Goal: Transaction & Acquisition: Purchase product/service

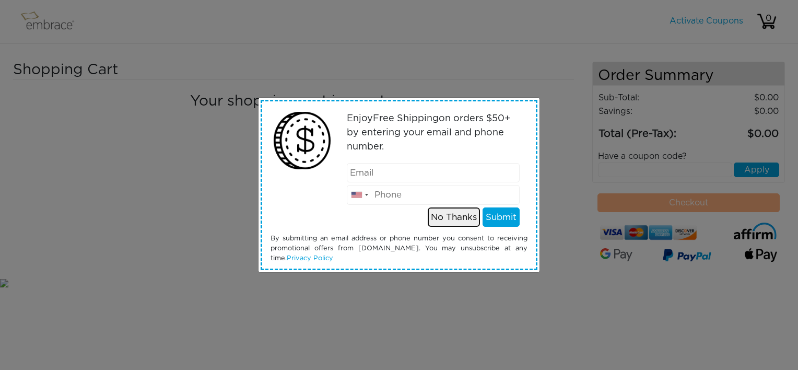
click at [455, 215] on button "No Thanks" at bounding box center [454, 217] width 52 height 20
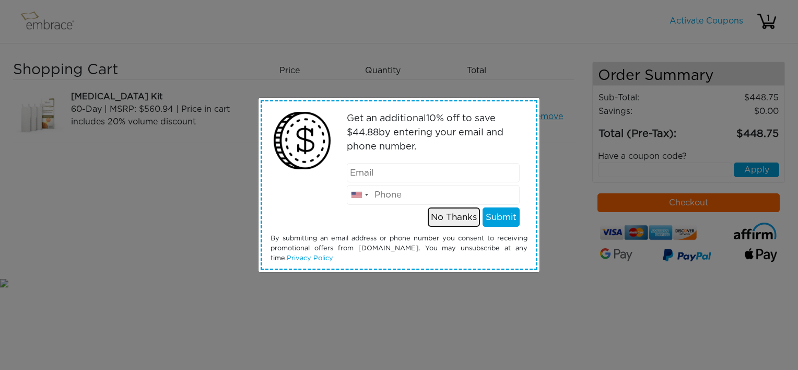
click at [442, 216] on button "No Thanks" at bounding box center [454, 217] width 52 height 20
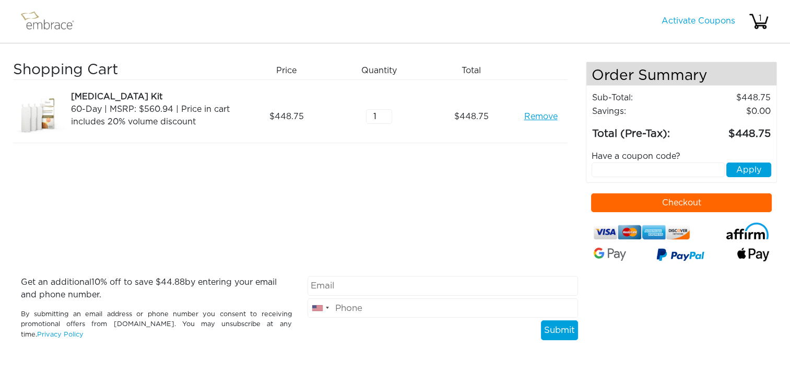
click at [602, 200] on button "Checkout" at bounding box center [681, 202] width 181 height 19
click at [541, 118] on link "Remove" at bounding box center [540, 116] width 33 height 13
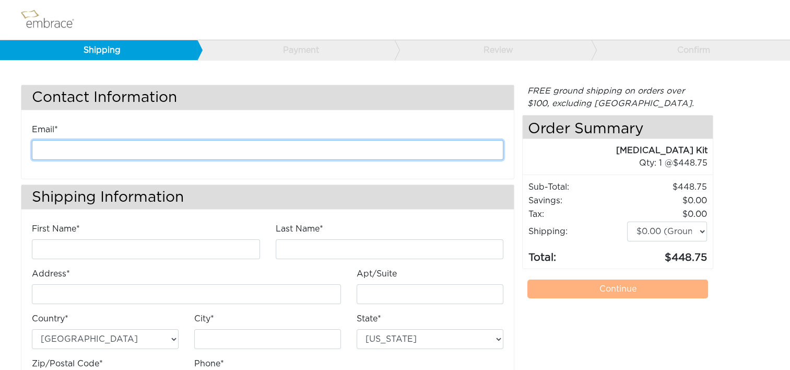
click at [247, 148] on input "email" at bounding box center [268, 150] width 472 height 20
type input "kanderson@diligenthealthsolutions.com"
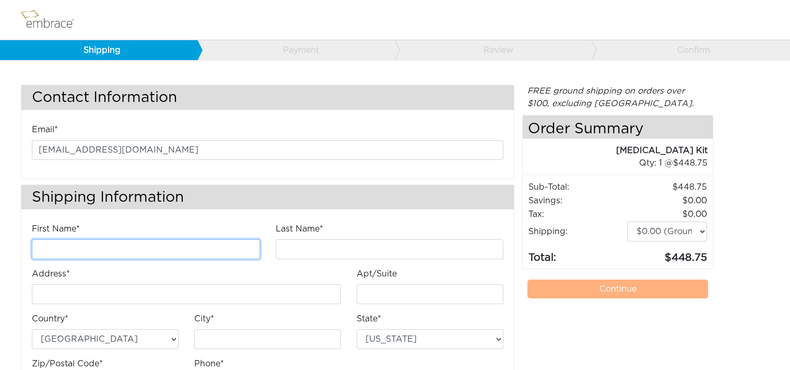
type input "Kathleen"
type input "Anderson"
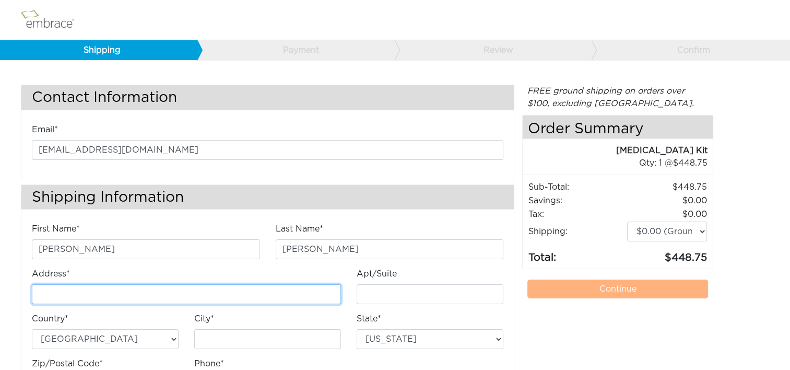
type input "[STREET_ADDRESS]"
type input "E"
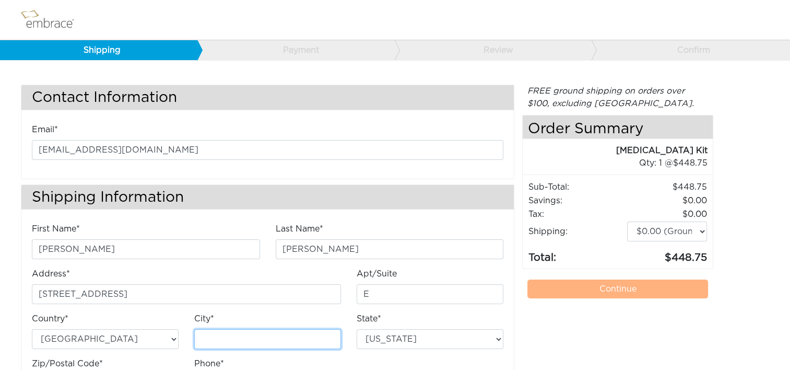
type input "Chantilly"
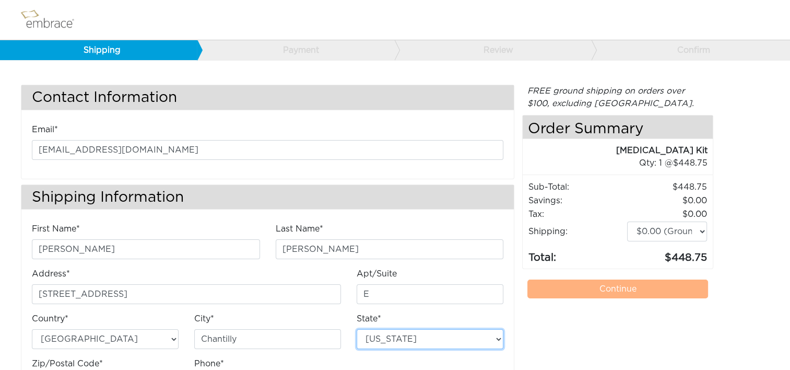
select select "VA"
type input "20151"
type input "7034490520"
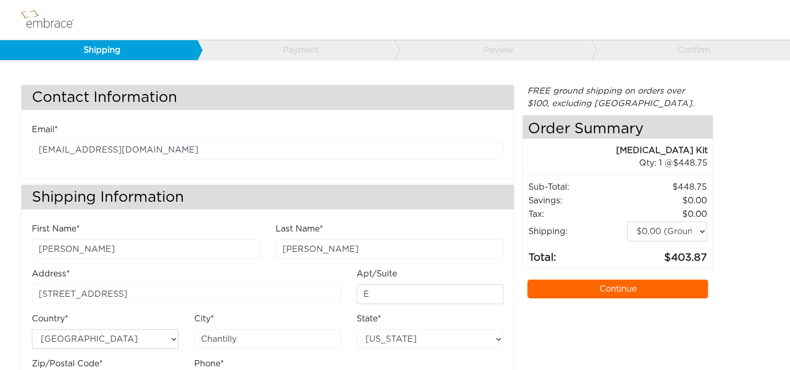
click at [609, 288] on link "Continue" at bounding box center [618, 288] width 181 height 19
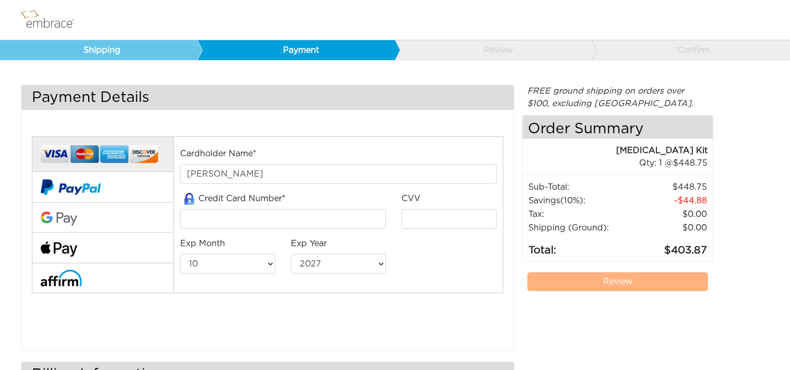
select select "10"
select select "2027"
